Goal: Task Accomplishment & Management: Manage account settings

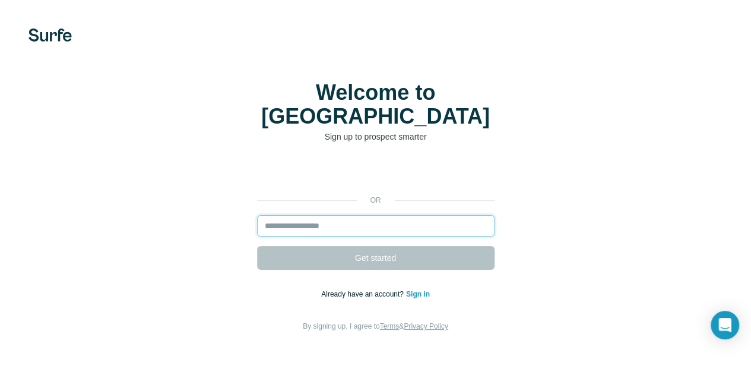
click at [257, 215] on input "email" at bounding box center [375, 225] width 237 height 21
type input "*"
click at [406, 290] on link "Sign in" at bounding box center [418, 294] width 24 height 8
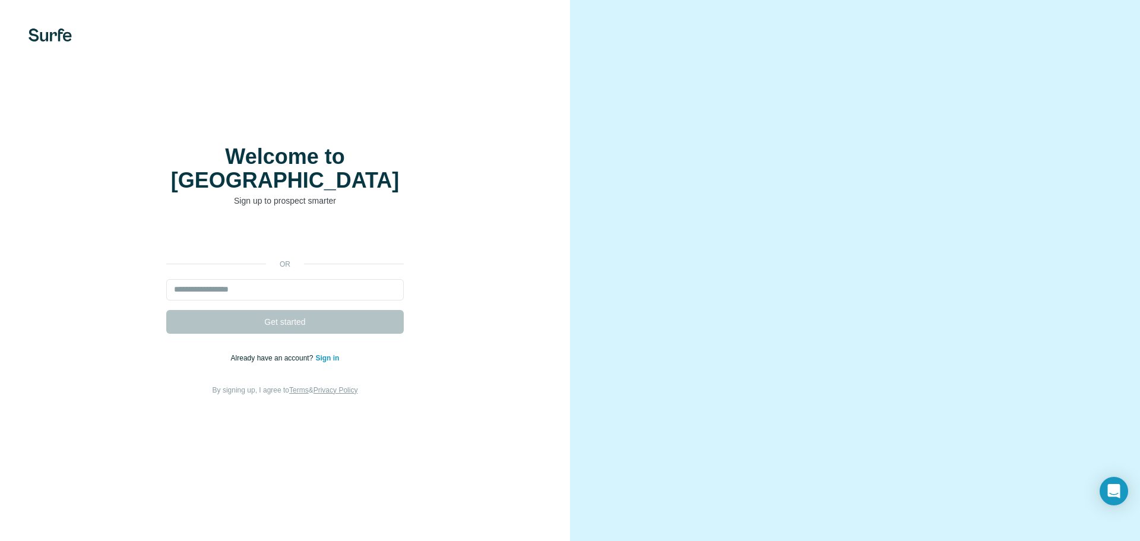
click at [326, 353] on p "Already have an account? Sign in" at bounding box center [285, 358] width 109 height 11
click at [324, 354] on link "Sign in" at bounding box center [327, 358] width 24 height 8
